Goal: Information Seeking & Learning: Check status

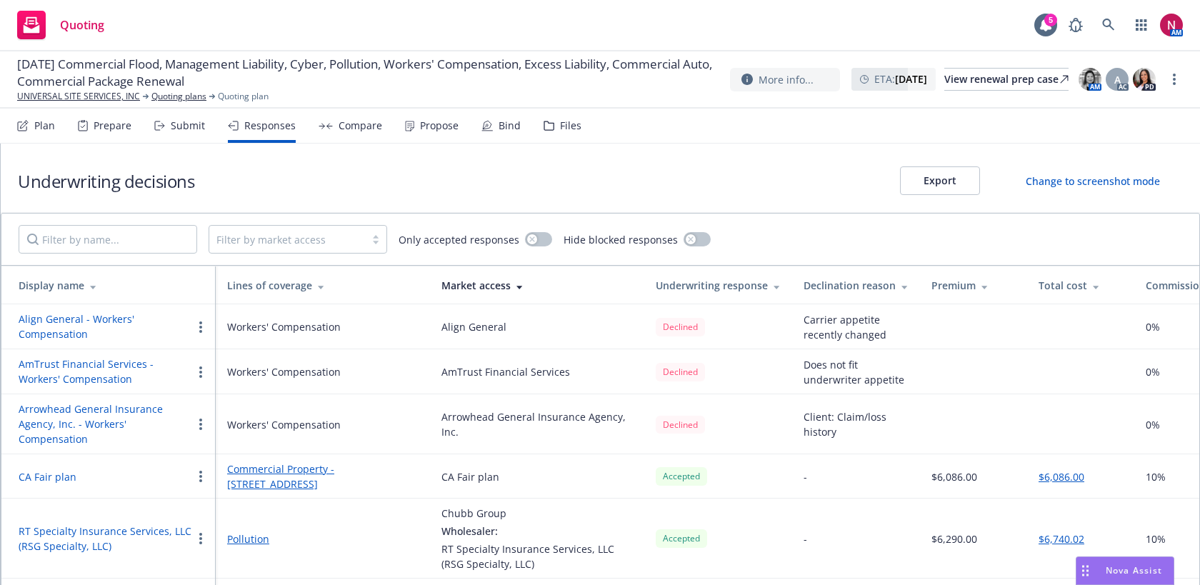
scroll to position [902, 0]
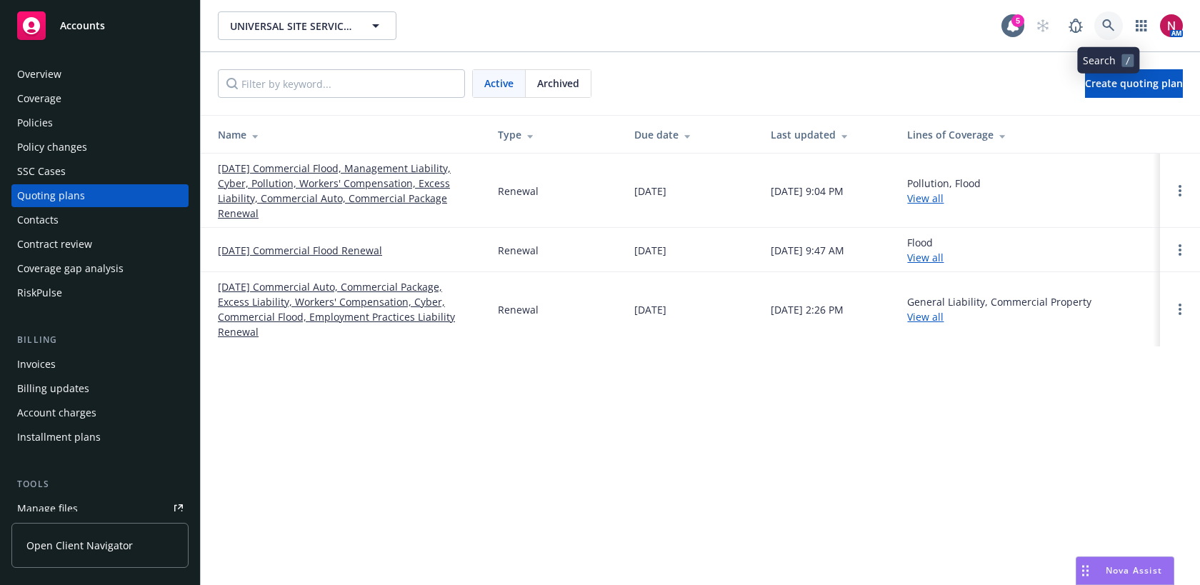
click at [1107, 29] on icon at bounding box center [1108, 25] width 13 height 13
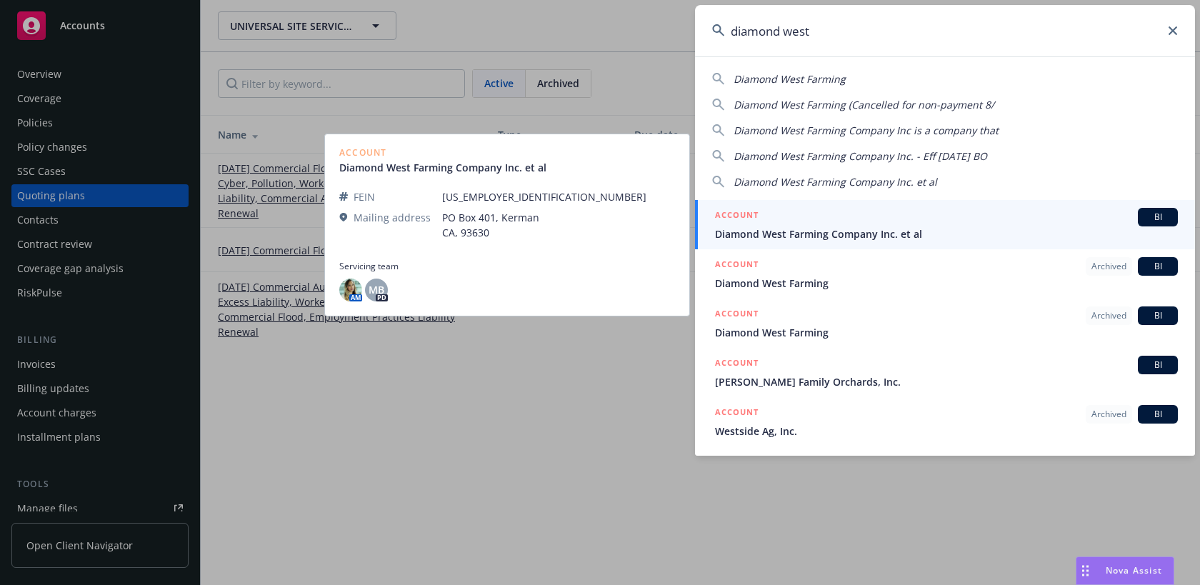
type input "diamond west"
click at [877, 236] on span "Diamond West Farming Company Inc. et al" at bounding box center [946, 233] width 463 height 15
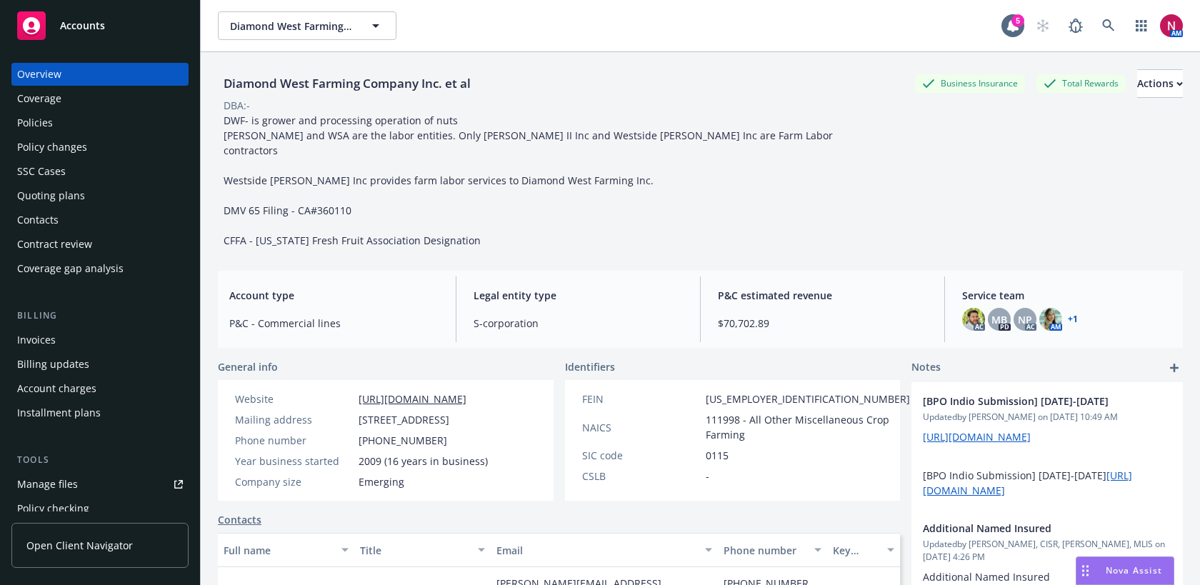
click at [129, 122] on div "Policies" at bounding box center [100, 122] width 166 height 23
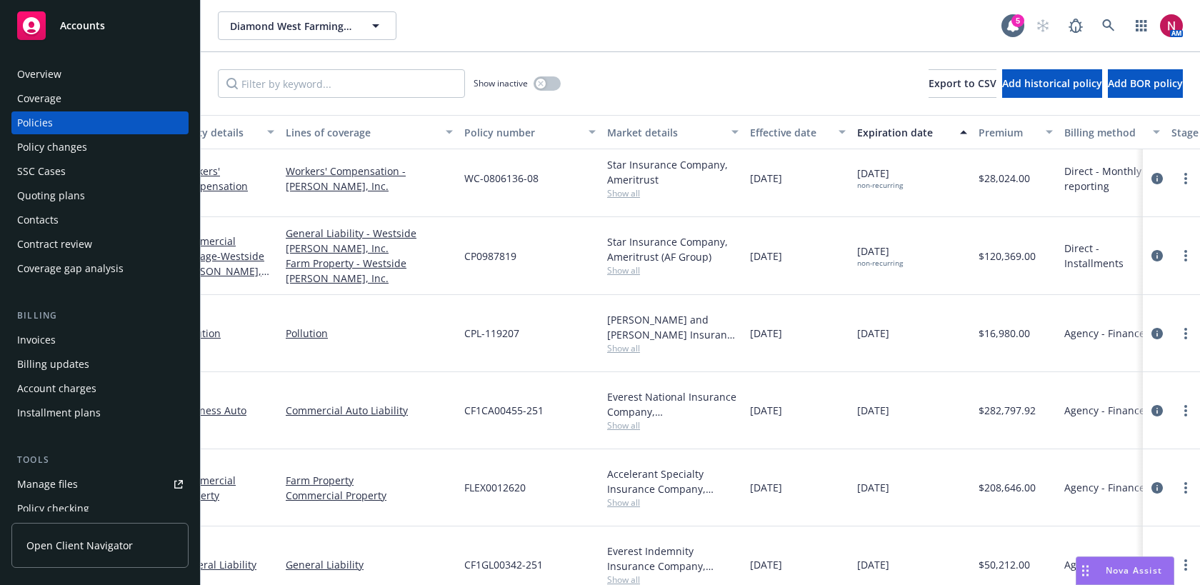
scroll to position [9, 0]
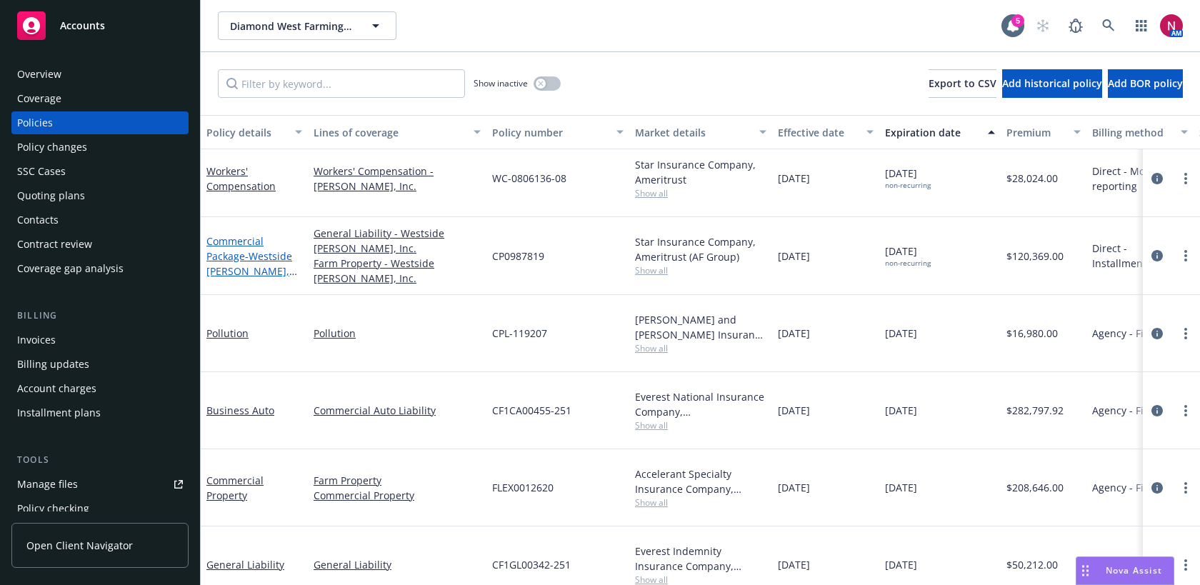
click at [223, 253] on link "Commercial Package - Westside [PERSON_NAME], Inc." at bounding box center [249, 263] width 86 height 59
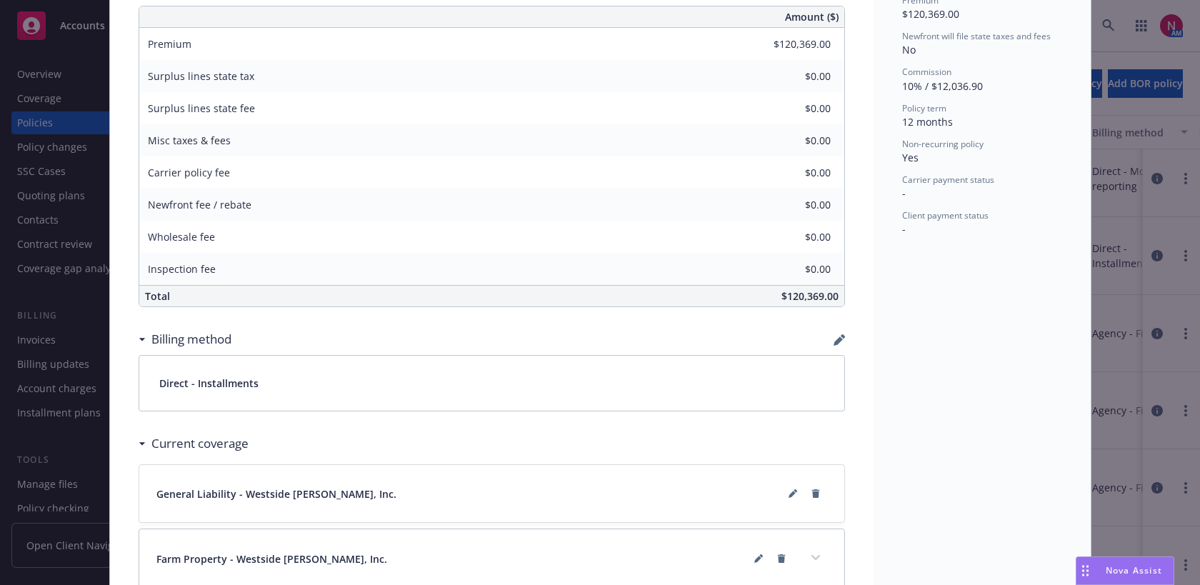
scroll to position [627, 0]
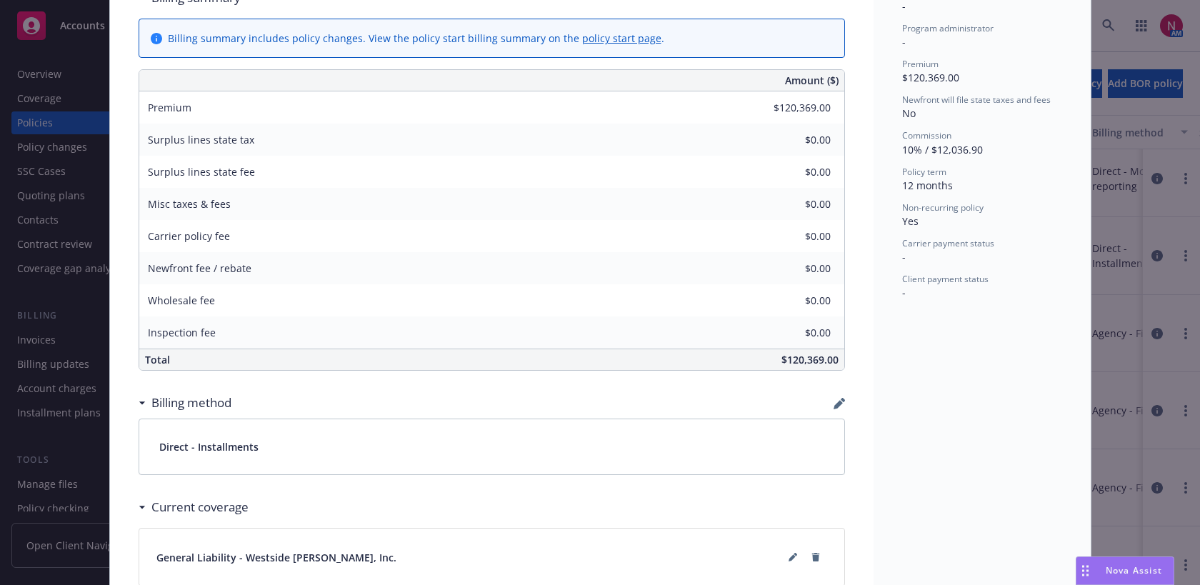
click at [50, 114] on div "Policy Commercial Package - Westside [PERSON_NAME], Inc. Insured is non-renewin…" at bounding box center [600, 292] width 1200 height 585
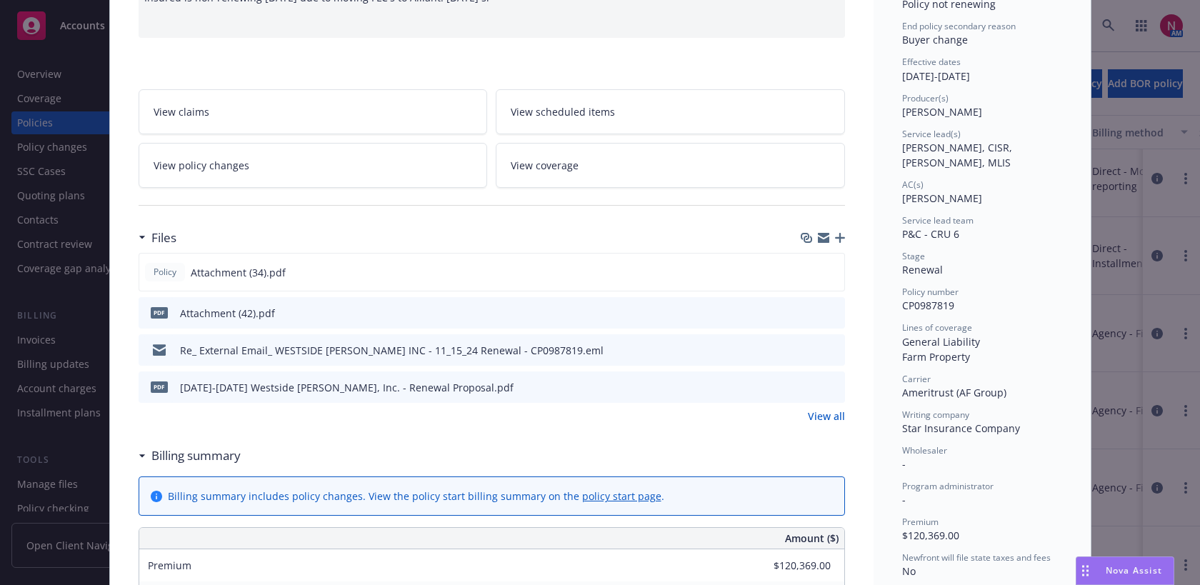
scroll to position [0, 0]
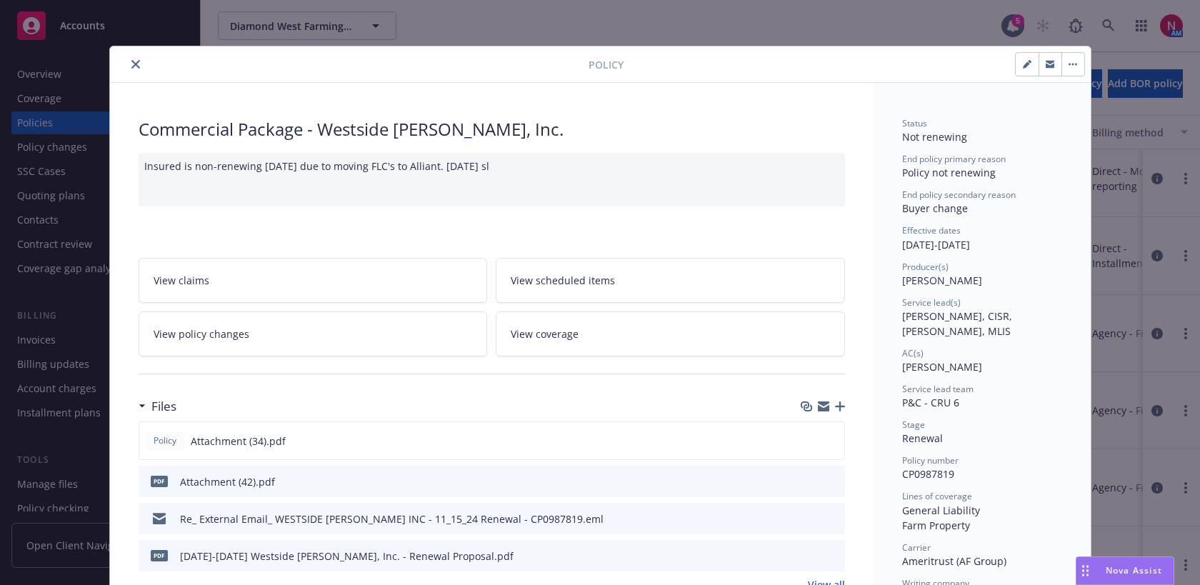
click at [139, 66] on icon "close" at bounding box center [135, 64] width 9 height 9
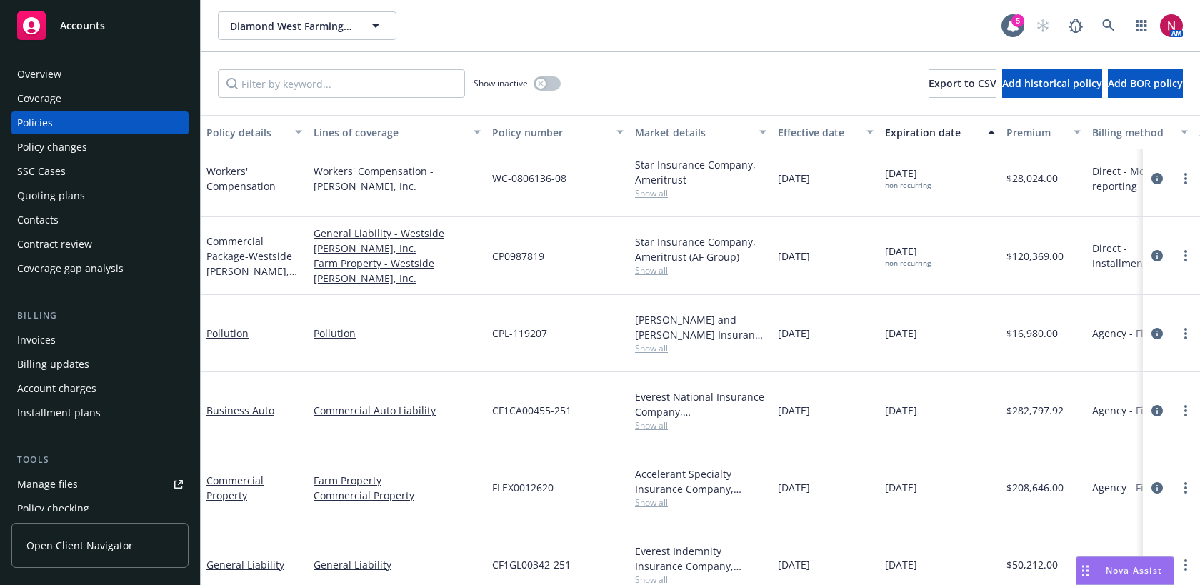
click at [78, 127] on div "Policies" at bounding box center [100, 122] width 166 height 23
click at [219, 184] on link "Workers' Compensation" at bounding box center [240, 178] width 69 height 29
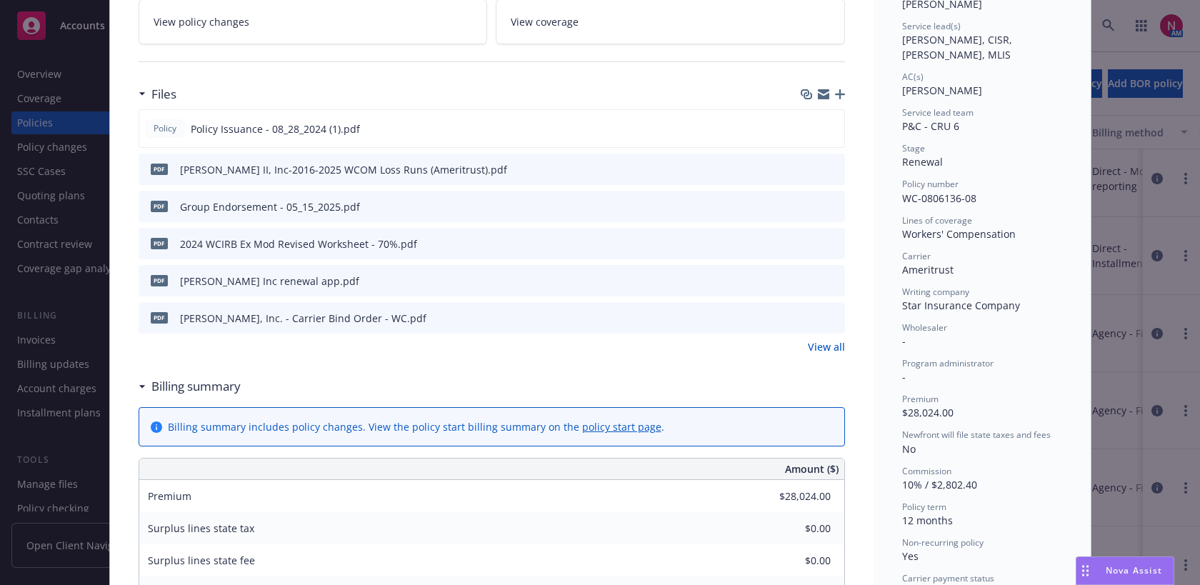
scroll to position [639, 0]
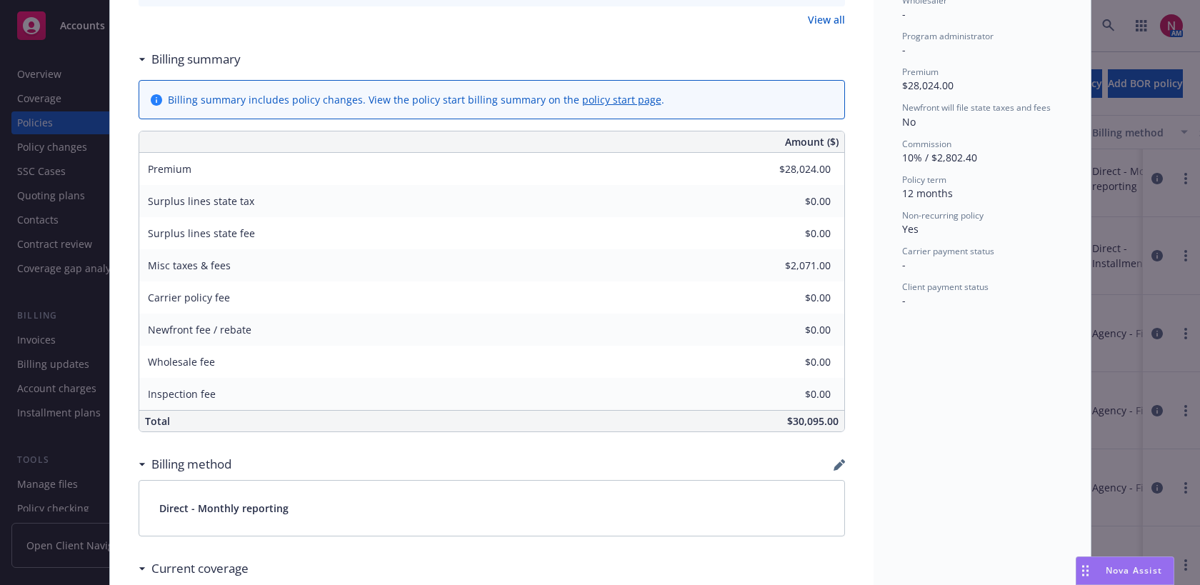
click at [45, 118] on div "Policy Workers' Compensation [DATE] AmeriTrust Workers Comp - BOR Appointing An…" at bounding box center [600, 292] width 1200 height 585
click at [38, 80] on div "Policy Workers' Compensation [DATE] AmeriTrust Workers Comp - BOR Appointing An…" at bounding box center [600, 292] width 1200 height 585
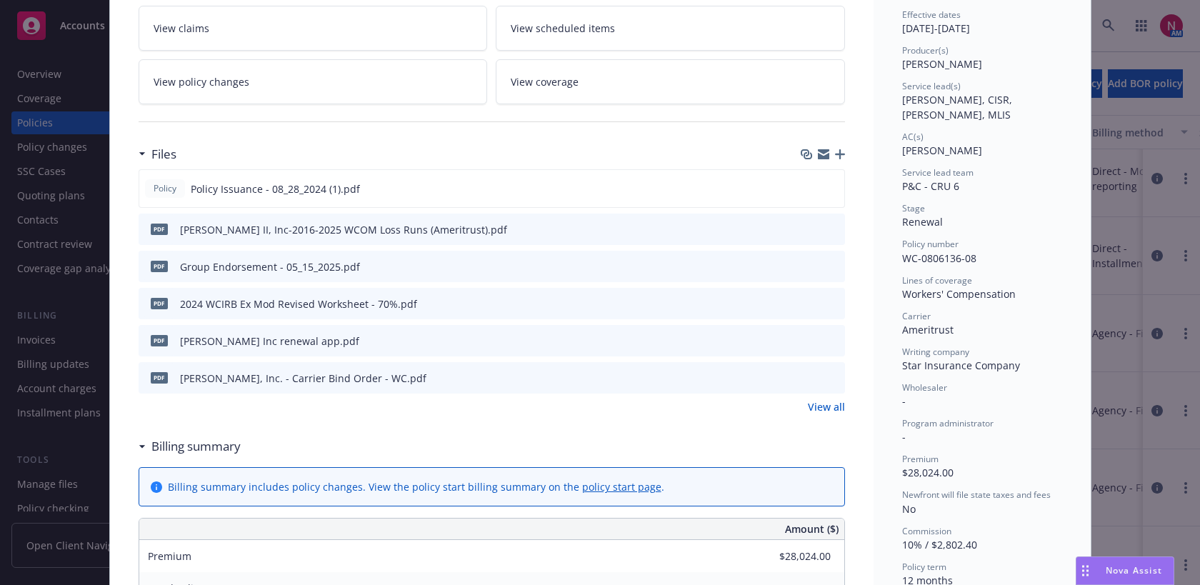
scroll to position [0, 0]
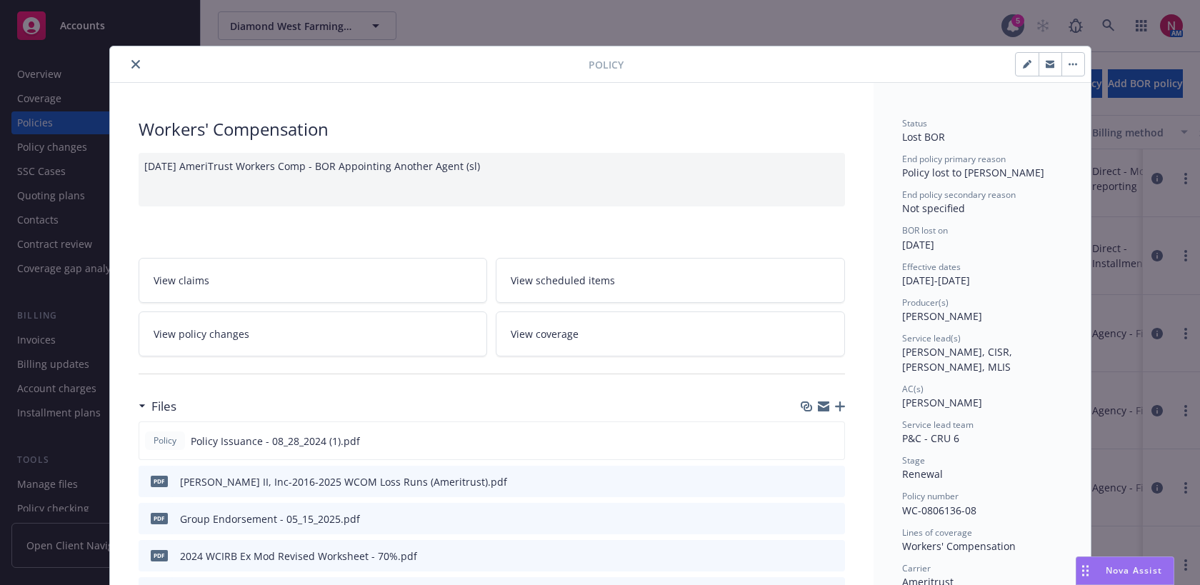
click at [135, 64] on icon "close" at bounding box center [135, 64] width 9 height 9
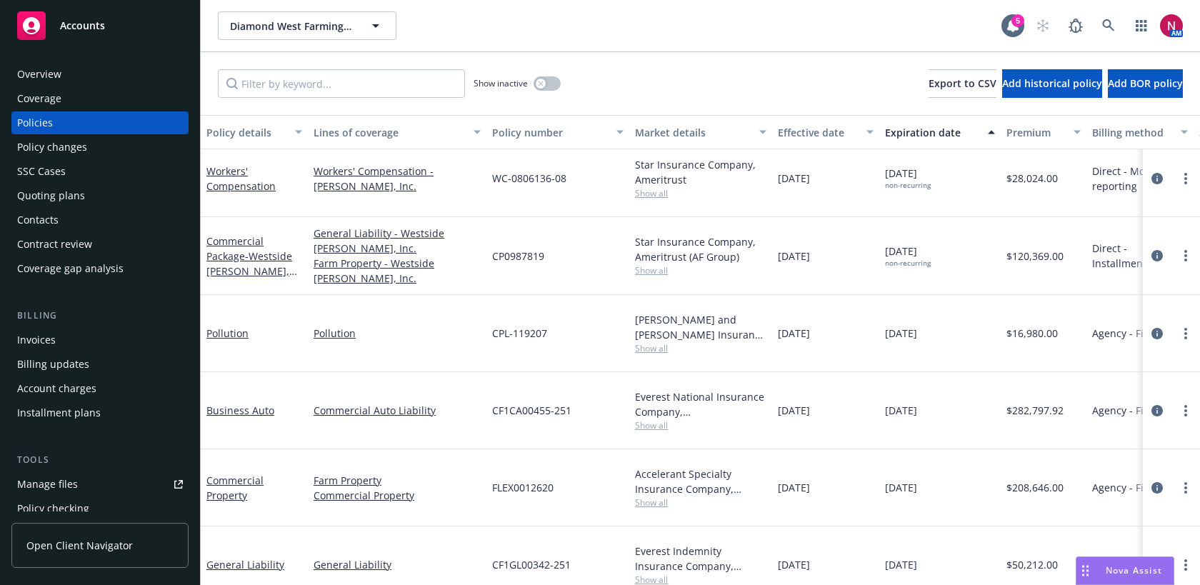
click at [88, 72] on div "Overview" at bounding box center [100, 74] width 166 height 23
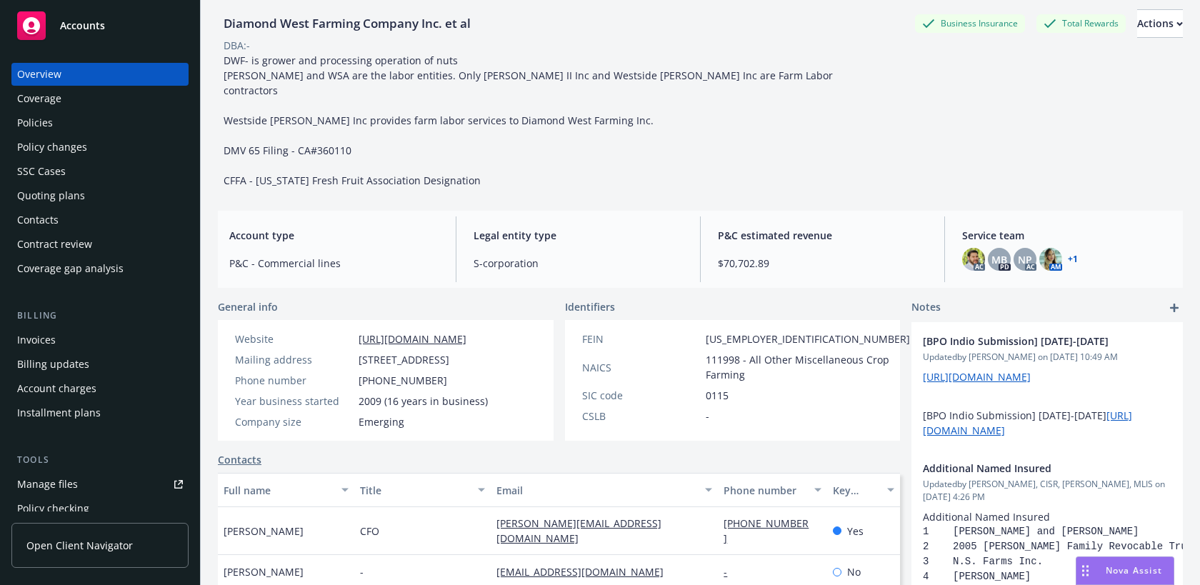
scroll to position [13, 0]
